Goal: Task Accomplishment & Management: Use online tool/utility

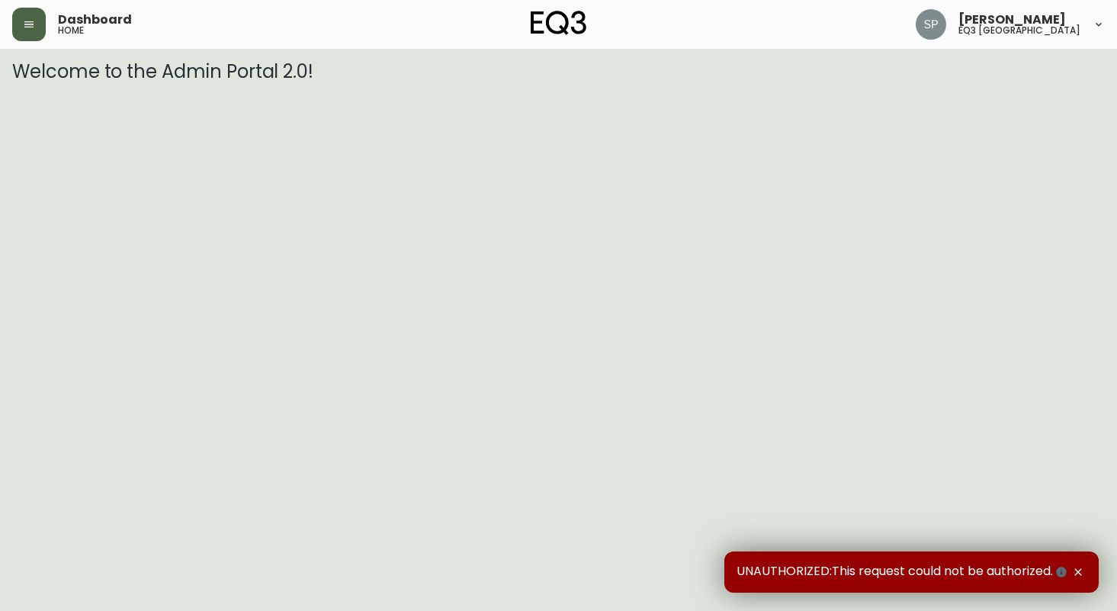
click at [24, 27] on icon "button" at bounding box center [29, 24] width 12 height 12
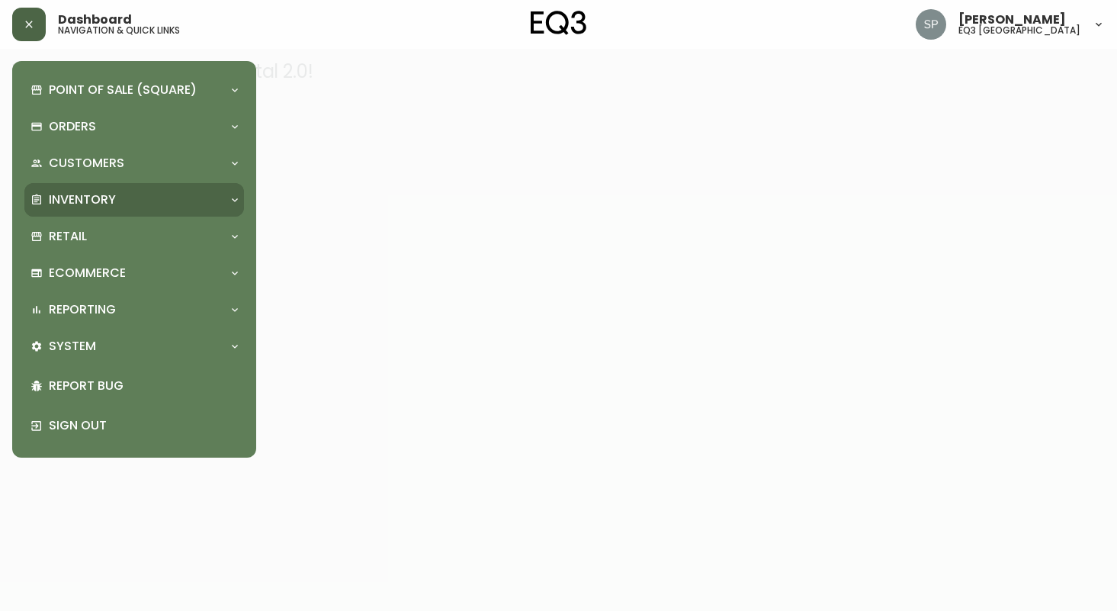
click at [220, 194] on div "Inventory" at bounding box center [126, 199] width 192 height 17
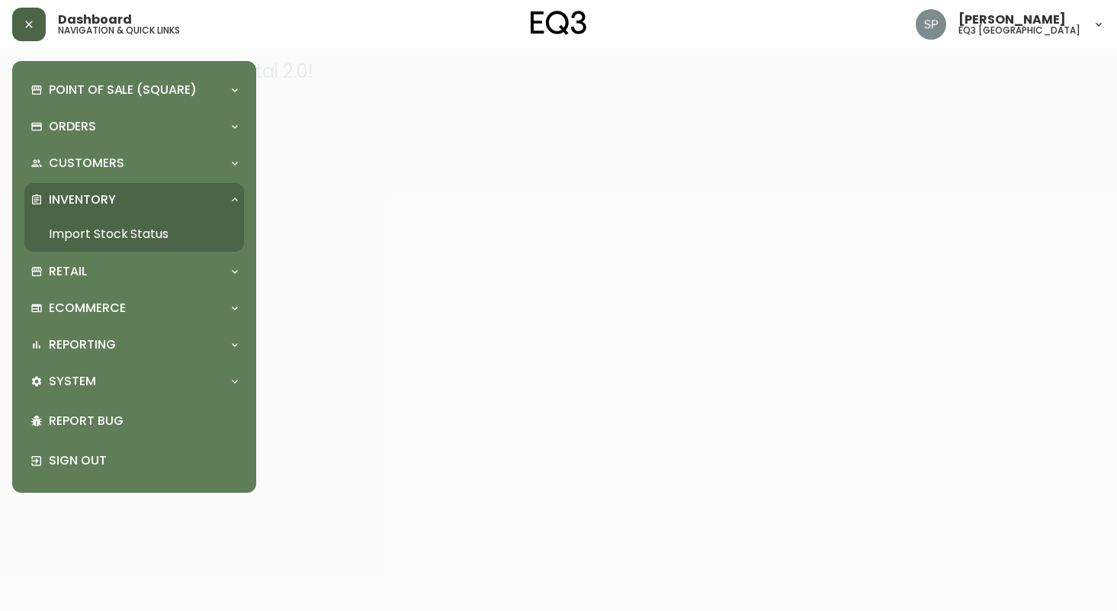
click at [107, 235] on link "Import Stock Status" at bounding box center [134, 234] width 220 height 35
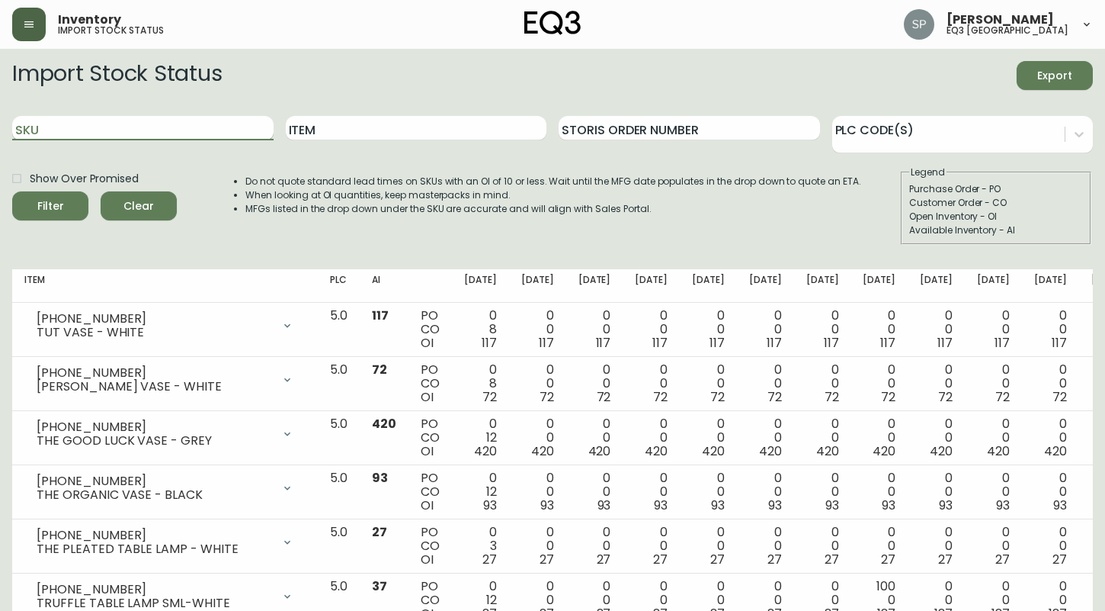
click at [162, 136] on input "SKU" at bounding box center [142, 128] width 261 height 24
type input "[PHONE_NUMBER]"
click at [54, 204] on span "Filter" at bounding box center [50, 206] width 27 height 19
